Goal: Navigation & Orientation: Find specific page/section

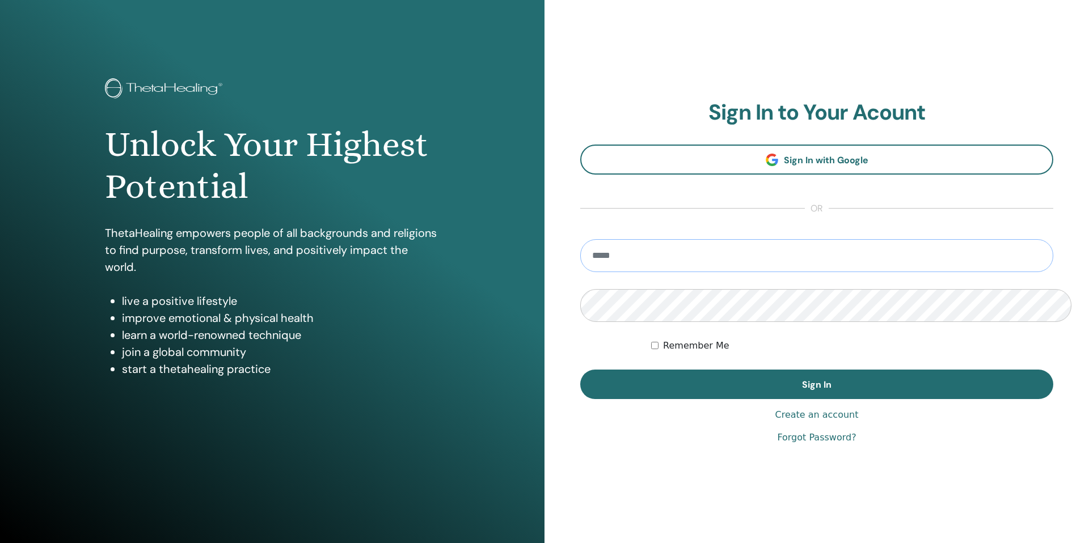
type input "**********"
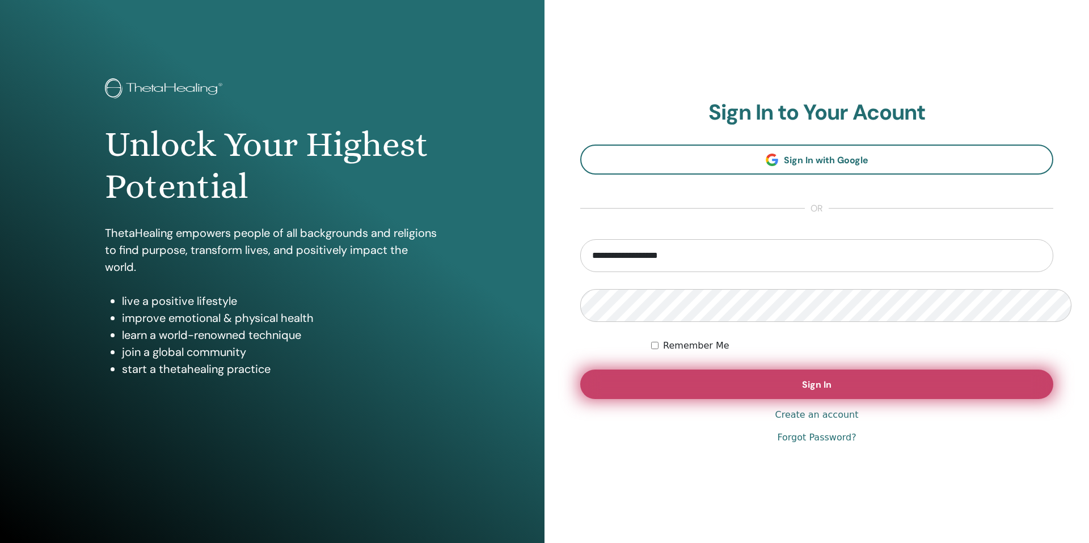
click at [601, 379] on button "Sign In" at bounding box center [816, 384] width 473 height 29
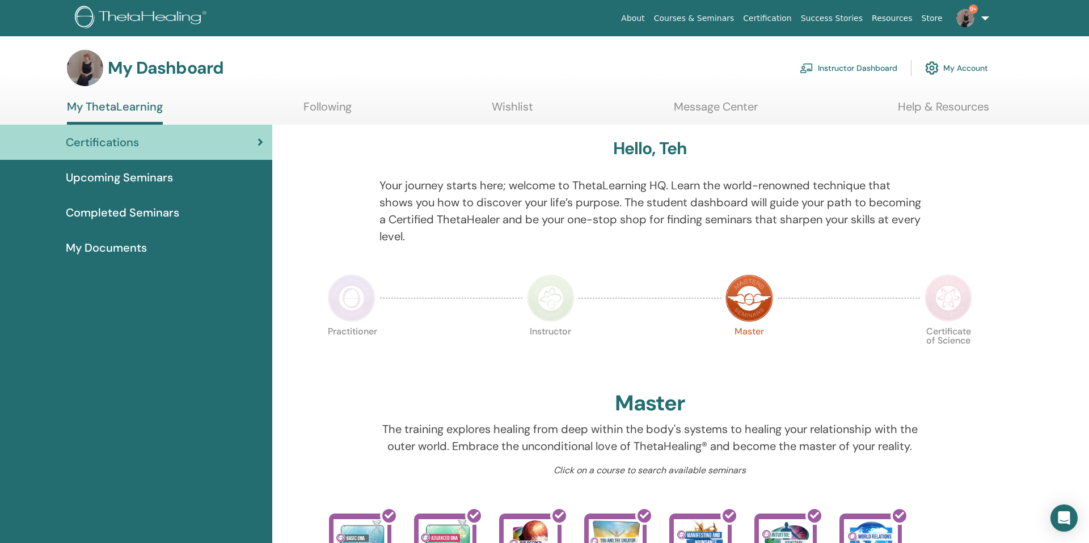
click at [117, 239] on span "My Documents" at bounding box center [106, 247] width 81 height 17
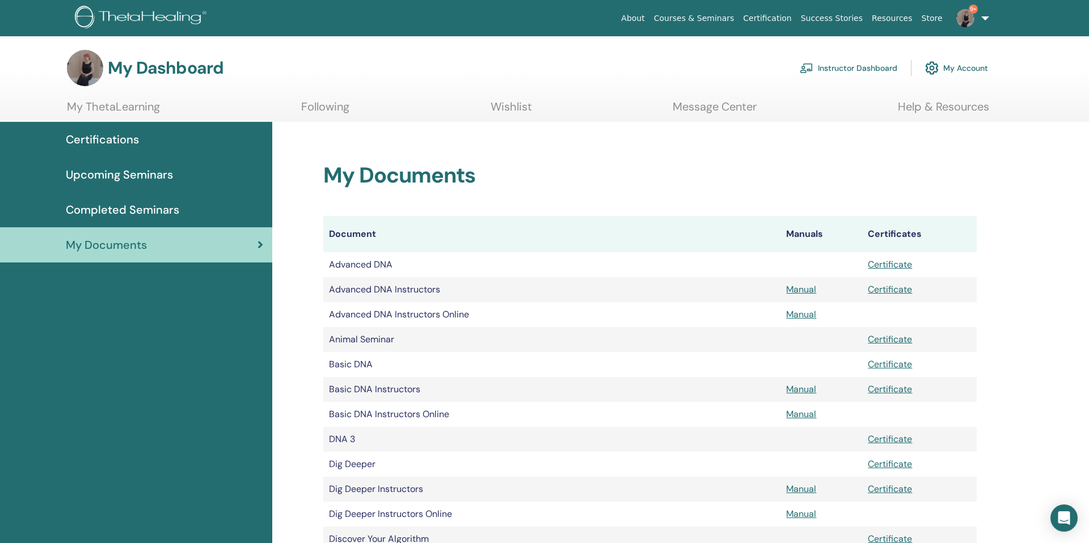
click at [145, 201] on span "Completed Seminars" at bounding box center [122, 209] width 113 height 17
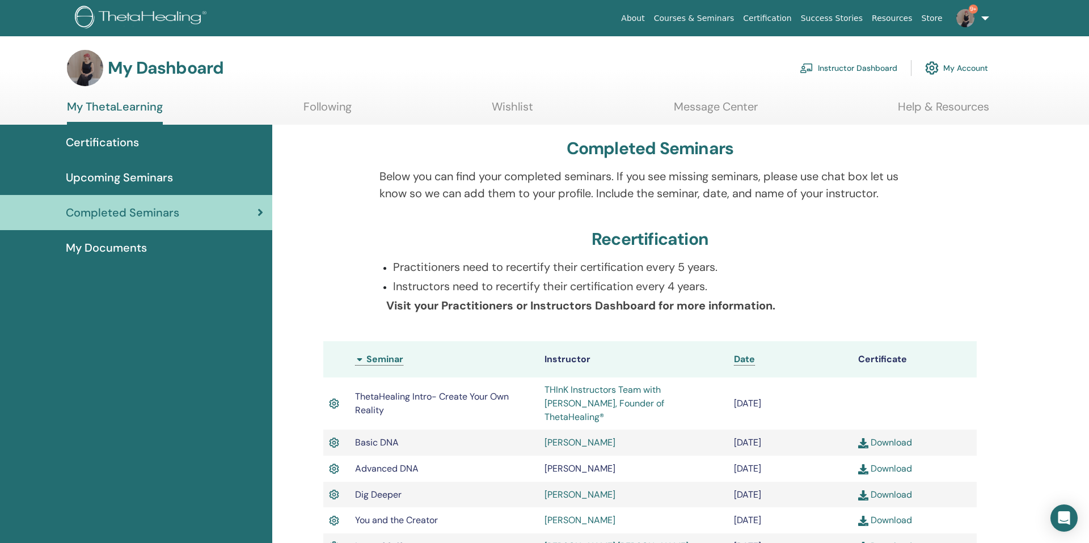
click at [150, 169] on span "Upcoming Seminars" at bounding box center [119, 177] width 107 height 17
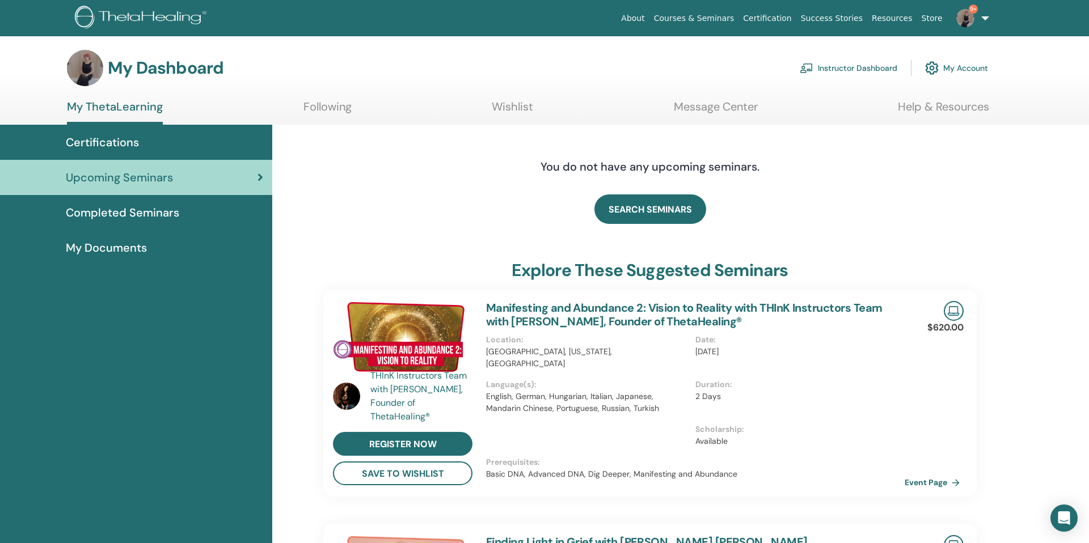
click at [108, 58] on h3 "My Dashboard" at bounding box center [166, 68] width 116 height 20
click at [75, 20] on img at bounding box center [143, 19] width 136 height 26
